Goal: Task Accomplishment & Management: Use online tool/utility

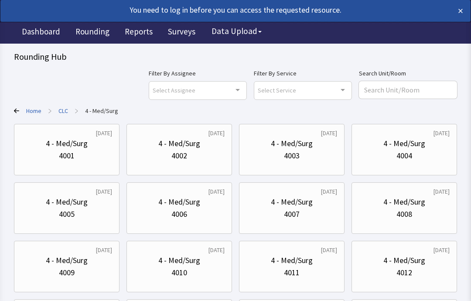
click at [81, 267] on div "4009" at bounding box center [66, 273] width 91 height 12
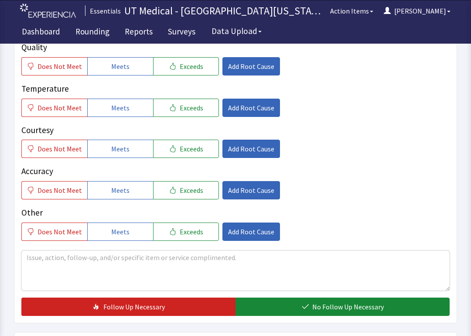
scroll to position [149, 0]
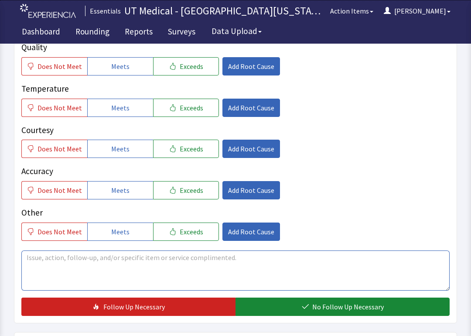
click at [118, 270] on textarea at bounding box center [235, 270] width 428 height 40
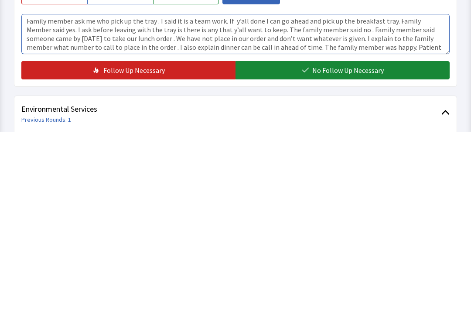
type textarea "Family member ask me who pick up the tray . I said it is a team work. If y’all …"
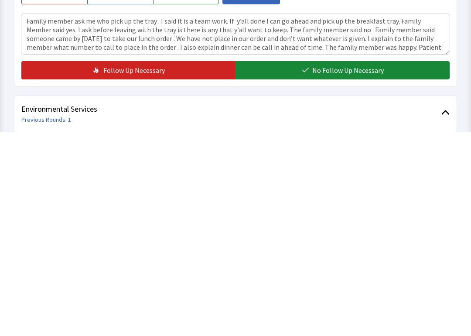
click at [354, 269] on span "No Follow Up Necessary" at bounding box center [348, 274] width 72 height 10
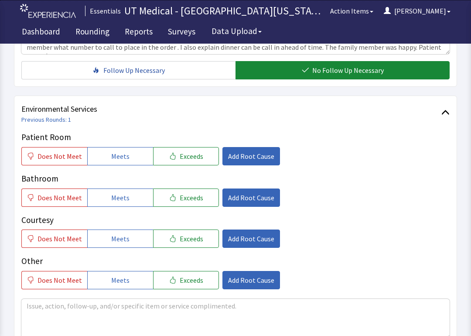
click at [130, 154] on button "Meets" at bounding box center [120, 156] width 66 height 18
click at [127, 205] on button "Meets" at bounding box center [120, 198] width 66 height 18
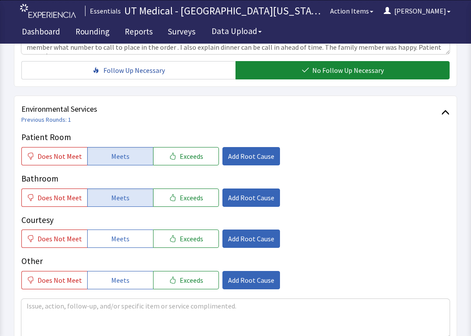
click at [127, 242] on button "Meets" at bounding box center [120, 239] width 66 height 18
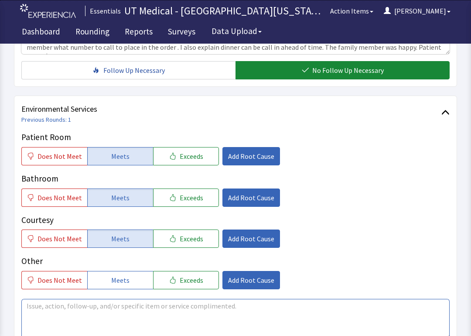
click at [179, 301] on textarea at bounding box center [235, 319] width 428 height 40
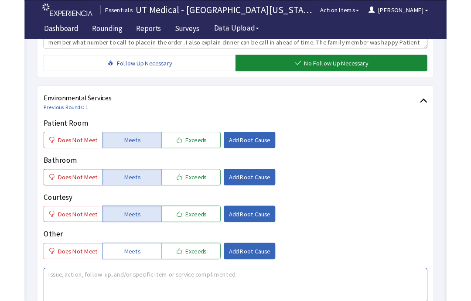
scroll to position [434, 0]
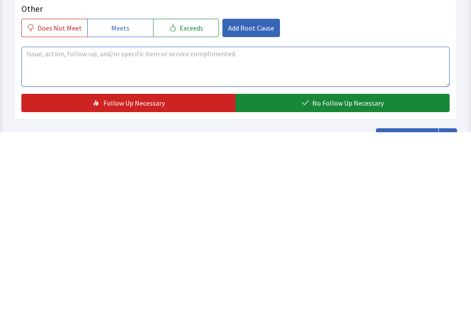
type textarea "P"
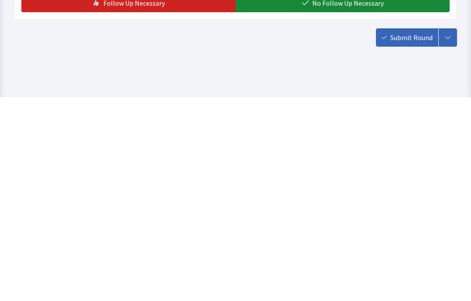
scroll to position [542, 0]
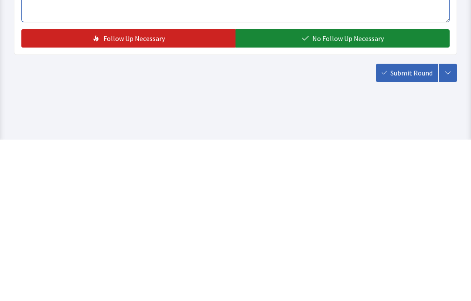
type textarea "Patient was asleep. I spoke to the family member said houskeeper came did a ver…"
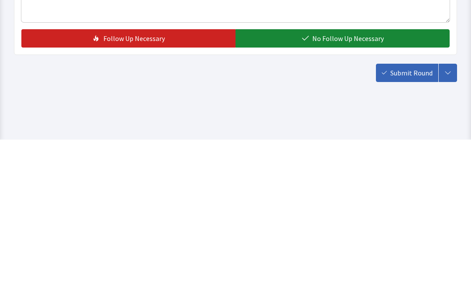
click at [337, 195] on span "No Follow Up Necessary" at bounding box center [348, 200] width 72 height 10
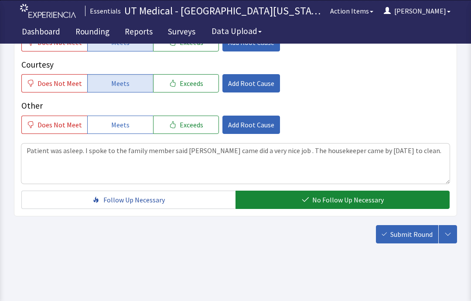
click at [409, 229] on button "Submit Round" at bounding box center [407, 234] width 62 height 18
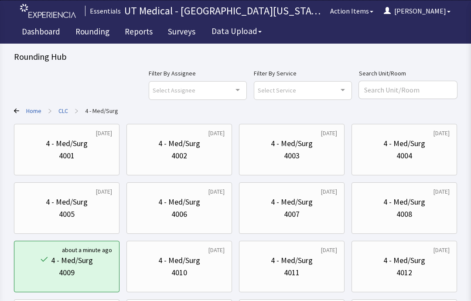
click at [415, 206] on div "4 - Med/Surg" at bounding box center [405, 202] width 42 height 12
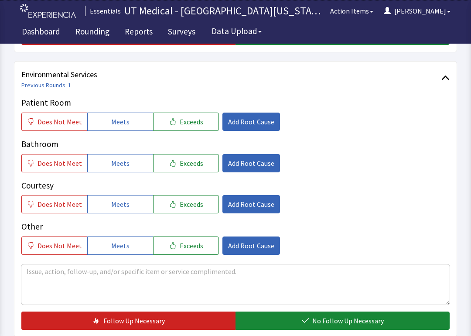
scroll to position [428, 0]
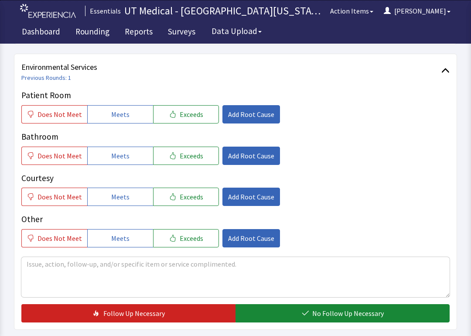
click at [122, 116] on span "Meets" at bounding box center [120, 114] width 18 height 10
click at [124, 148] on button "Meets" at bounding box center [120, 156] width 66 height 18
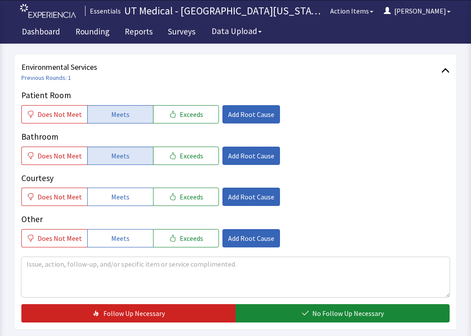
click at [120, 195] on span "Meets" at bounding box center [120, 197] width 18 height 10
click at [335, 301] on span "No Follow Up Necessary" at bounding box center [348, 313] width 72 height 10
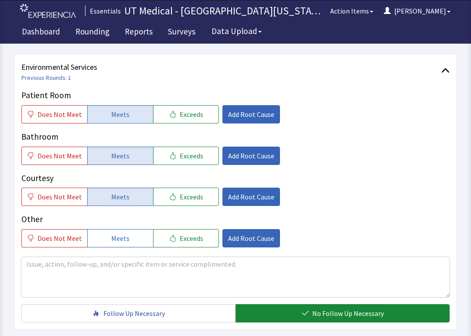
click at [369, 301] on button "No Follow Up Necessary" at bounding box center [343, 313] width 214 height 18
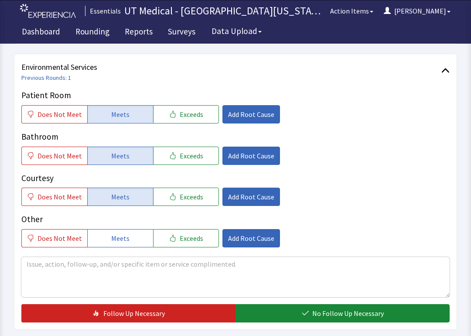
click at [351, 301] on span "No Follow Up Necessary" at bounding box center [348, 313] width 72 height 10
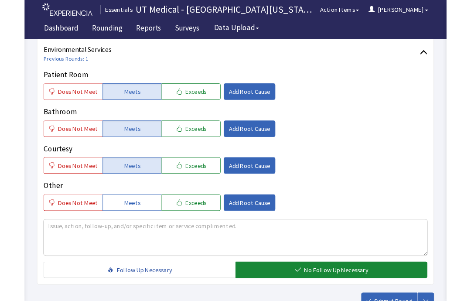
scroll to position [507, 0]
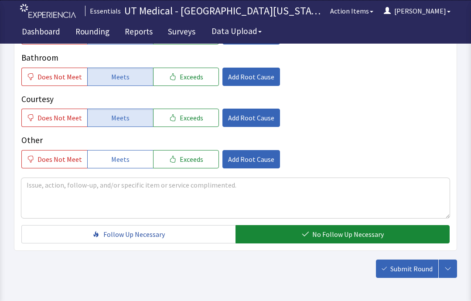
click at [410, 237] on button "No Follow Up Necessary" at bounding box center [343, 234] width 214 height 18
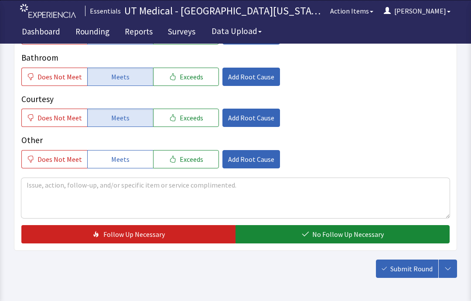
click at [414, 241] on button "No Follow Up Necessary" at bounding box center [343, 234] width 214 height 18
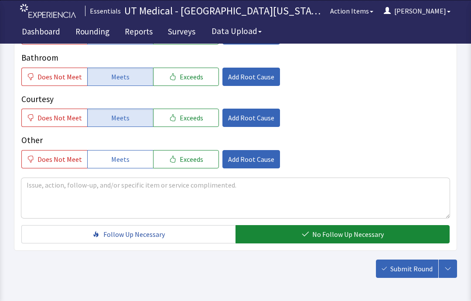
click at [411, 275] on button "Submit Round" at bounding box center [407, 269] width 62 height 18
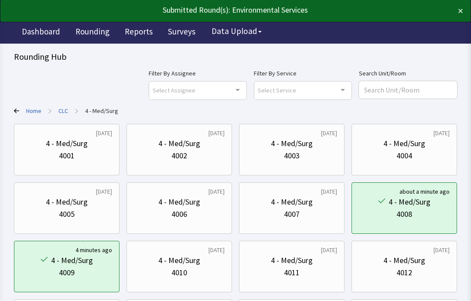
click at [206, 208] on div "4 - Med/Surg" at bounding box center [179, 202] width 91 height 12
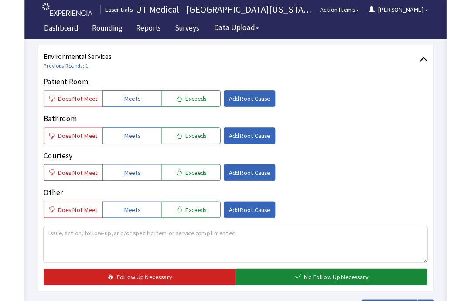
scroll to position [467, 0]
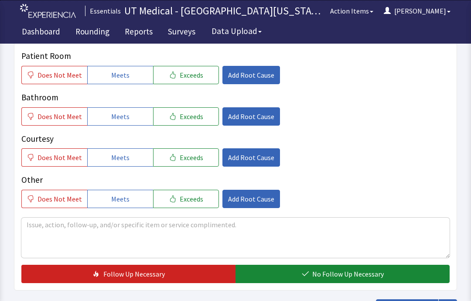
click at [136, 74] on button "Meets" at bounding box center [120, 75] width 66 height 18
click at [128, 118] on button "Meets" at bounding box center [120, 116] width 66 height 18
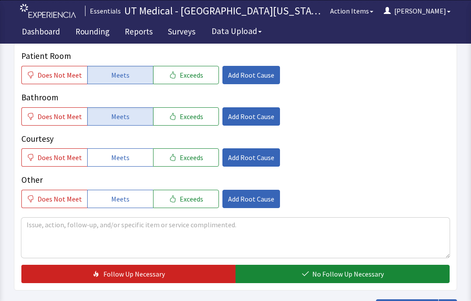
click at [126, 154] on button "Meets" at bounding box center [120, 157] width 66 height 18
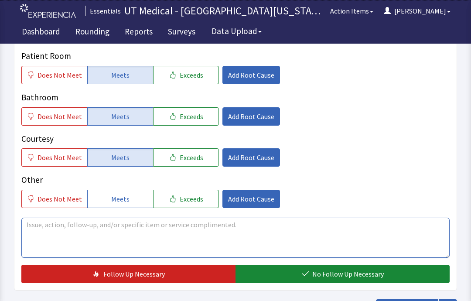
click at [141, 227] on textarea at bounding box center [235, 238] width 428 height 40
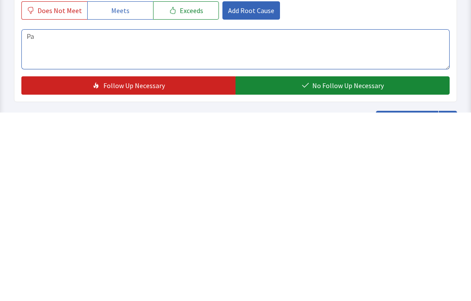
type textarea "P"
click at [366, 269] on span "No Follow Up Necessary" at bounding box center [348, 274] width 72 height 10
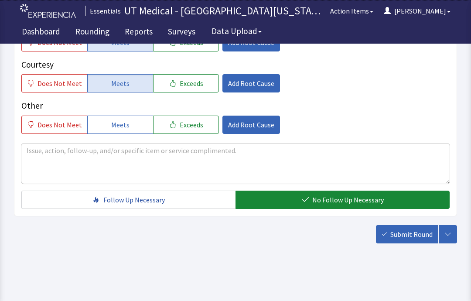
click at [400, 230] on span "Submit Round" at bounding box center [412, 234] width 42 height 10
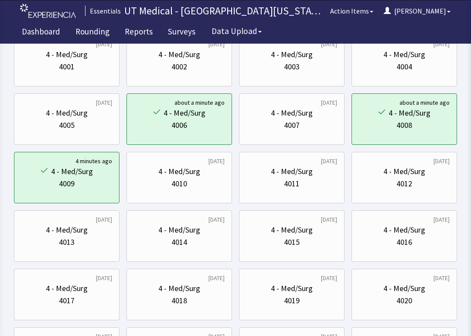
scroll to position [92, 0]
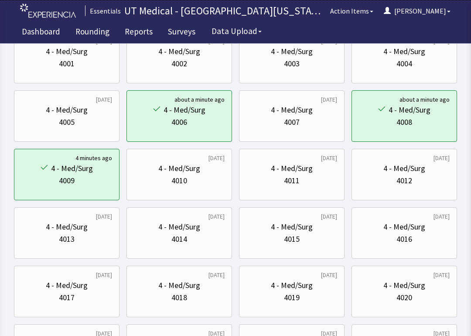
click at [277, 288] on div "4 - Med/Surg" at bounding box center [292, 286] width 42 height 12
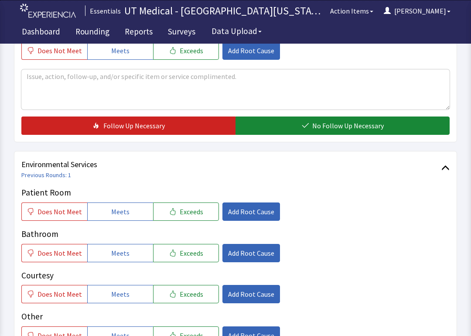
click at [127, 209] on button "Meets" at bounding box center [120, 212] width 66 height 18
click at [129, 250] on button "Meets" at bounding box center [120, 253] width 66 height 18
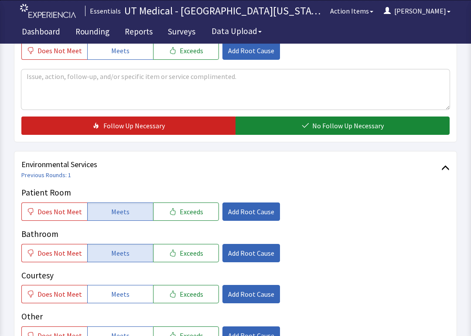
click at [126, 292] on button "Meets" at bounding box center [120, 294] width 66 height 18
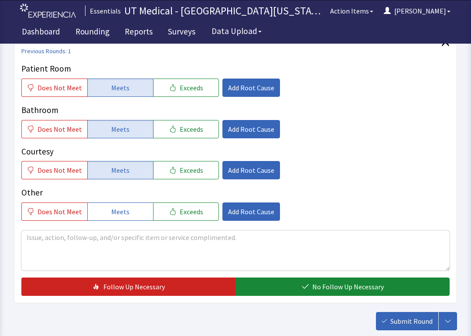
click at [330, 289] on span "No Follow Up Necessary" at bounding box center [348, 287] width 72 height 10
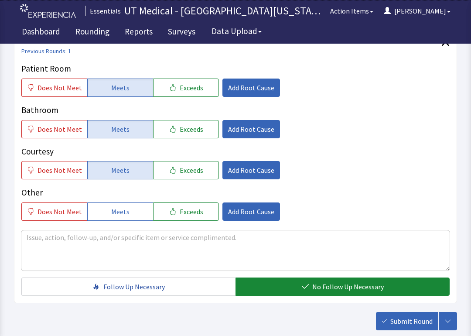
click at [418, 301] on span "Submit Round" at bounding box center [412, 321] width 42 height 10
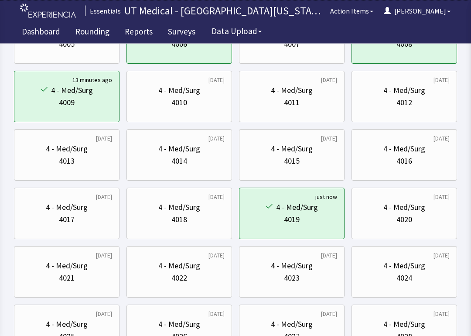
scroll to position [170, 0]
click at [182, 212] on div "4 - Med/Surg" at bounding box center [179, 207] width 42 height 12
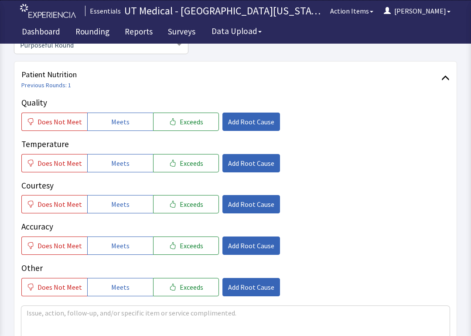
scroll to position [100, 0]
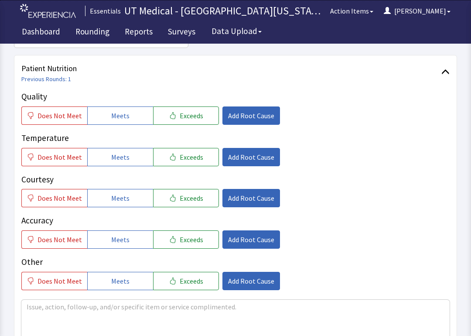
click at [117, 114] on span "Meets" at bounding box center [120, 115] width 18 height 10
click at [122, 114] on span "Meets" at bounding box center [120, 115] width 18 height 10
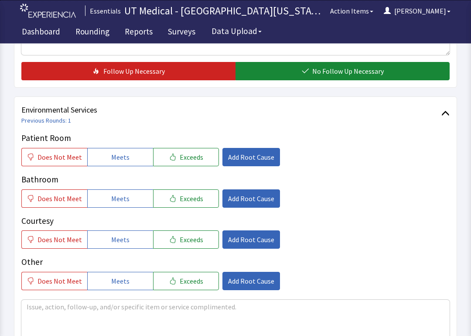
click at [120, 154] on span "Meets" at bounding box center [120, 157] width 18 height 10
click at [117, 197] on span "Meets" at bounding box center [120, 198] width 18 height 10
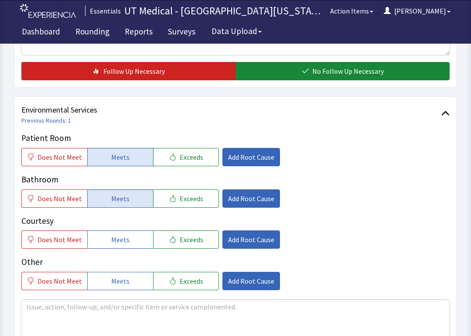
click at [117, 239] on span "Meets" at bounding box center [120, 239] width 18 height 10
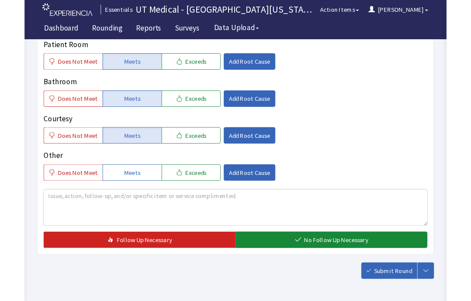
scroll to position [508, 0]
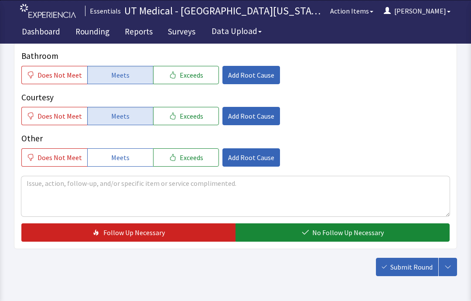
click at [359, 241] on button "No Follow Up Necessary" at bounding box center [343, 232] width 214 height 18
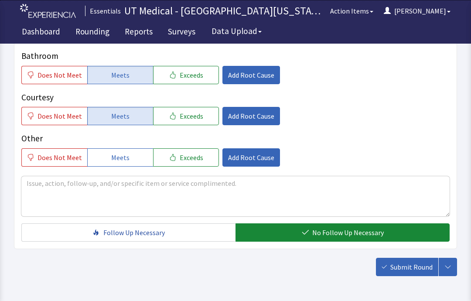
click at [398, 271] on span "Submit Round" at bounding box center [412, 267] width 42 height 10
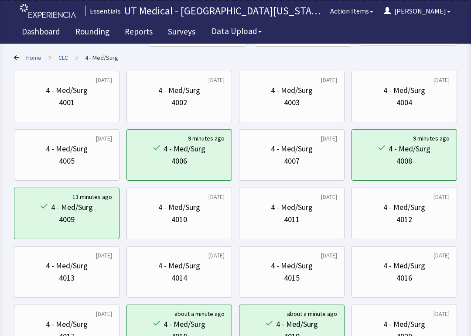
scroll to position [83, 0]
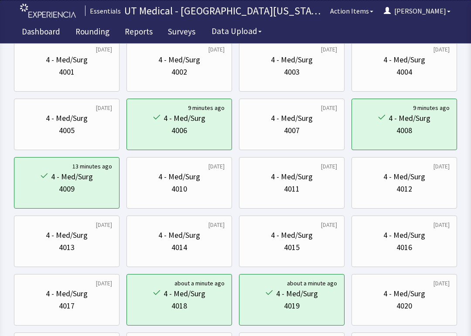
click at [61, 299] on div "4 - Med/Surg" at bounding box center [67, 294] width 42 height 12
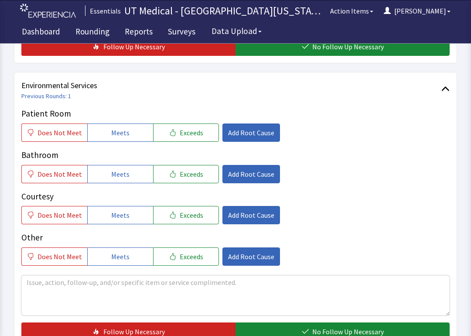
click at [111, 130] on span "Meets" at bounding box center [120, 133] width 18 height 10
click at [107, 166] on button "Meets" at bounding box center [120, 174] width 66 height 18
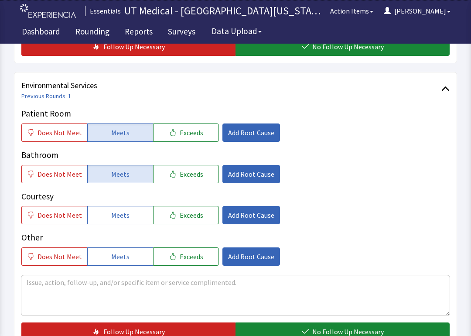
click at [111, 216] on span "Meets" at bounding box center [120, 215] width 18 height 10
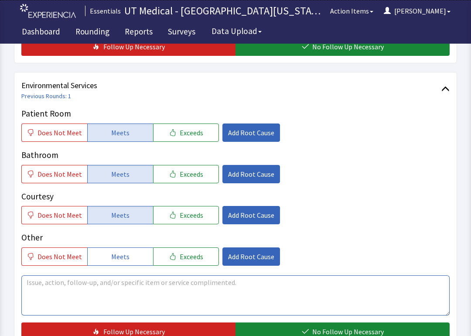
click at [84, 282] on textarea at bounding box center [235, 295] width 428 height 40
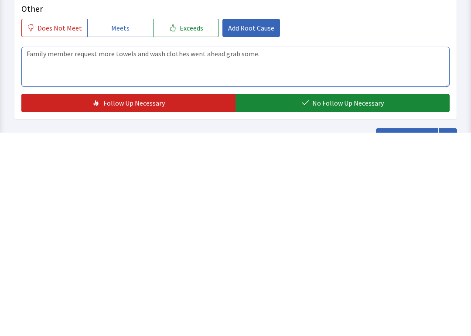
type textarea "Family member request more towels and wash clothes went ahead grab some."
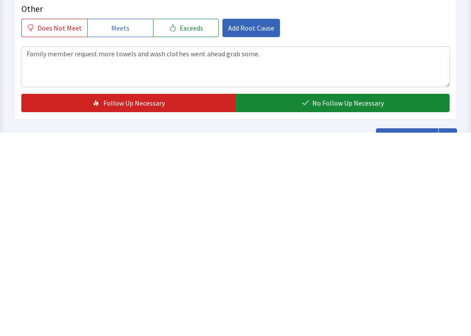
click at [349, 298] on button "No Follow Up Necessary" at bounding box center [343, 307] width 214 height 18
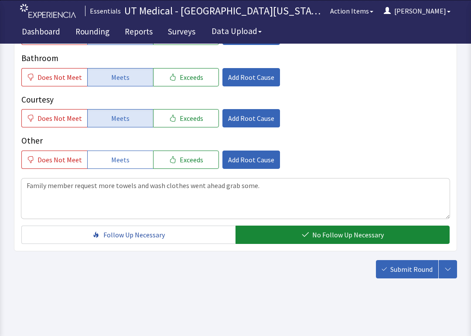
click at [404, 270] on span "Submit Round" at bounding box center [412, 269] width 42 height 10
